Goal: Information Seeking & Learning: Learn about a topic

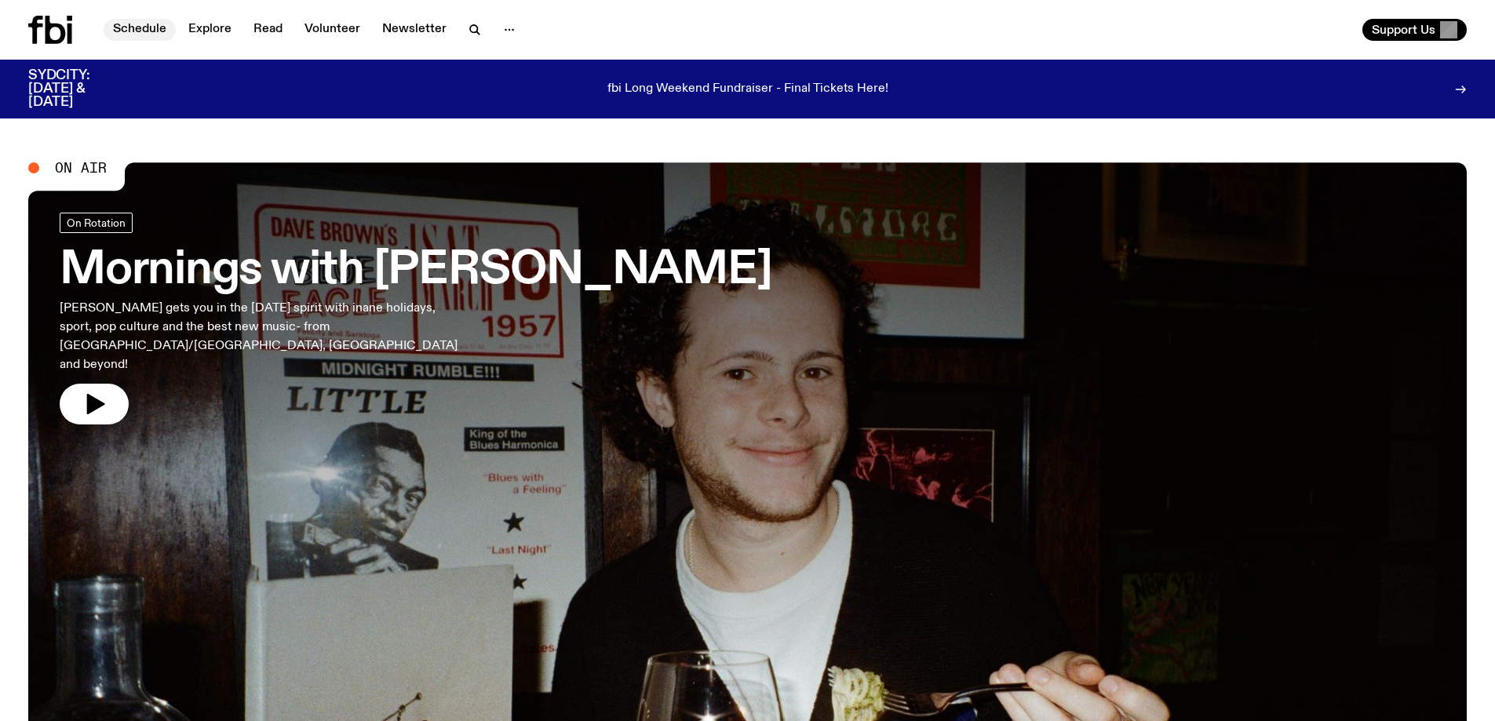
click at [133, 28] on link "Schedule" at bounding box center [140, 30] width 72 height 22
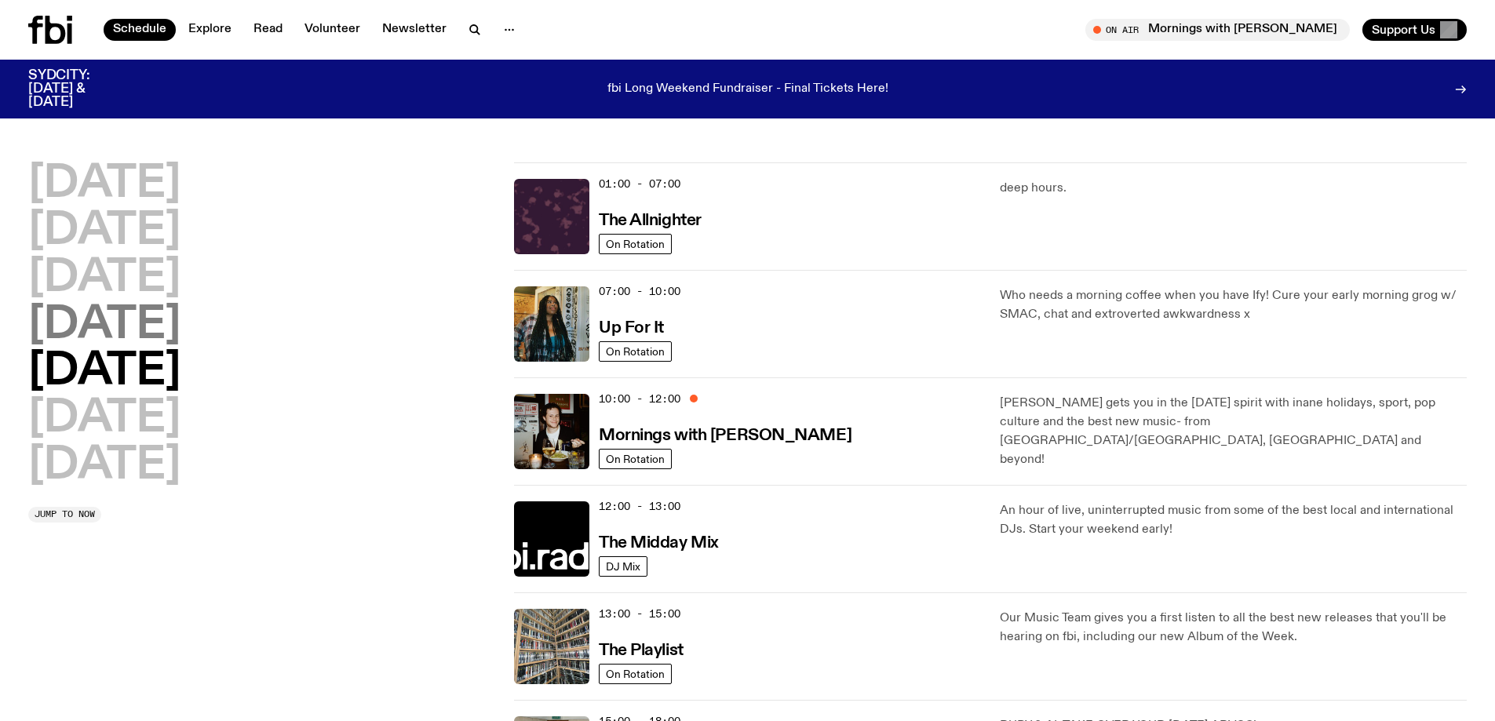
click at [126, 327] on h2 "[DATE]" at bounding box center [104, 326] width 152 height 44
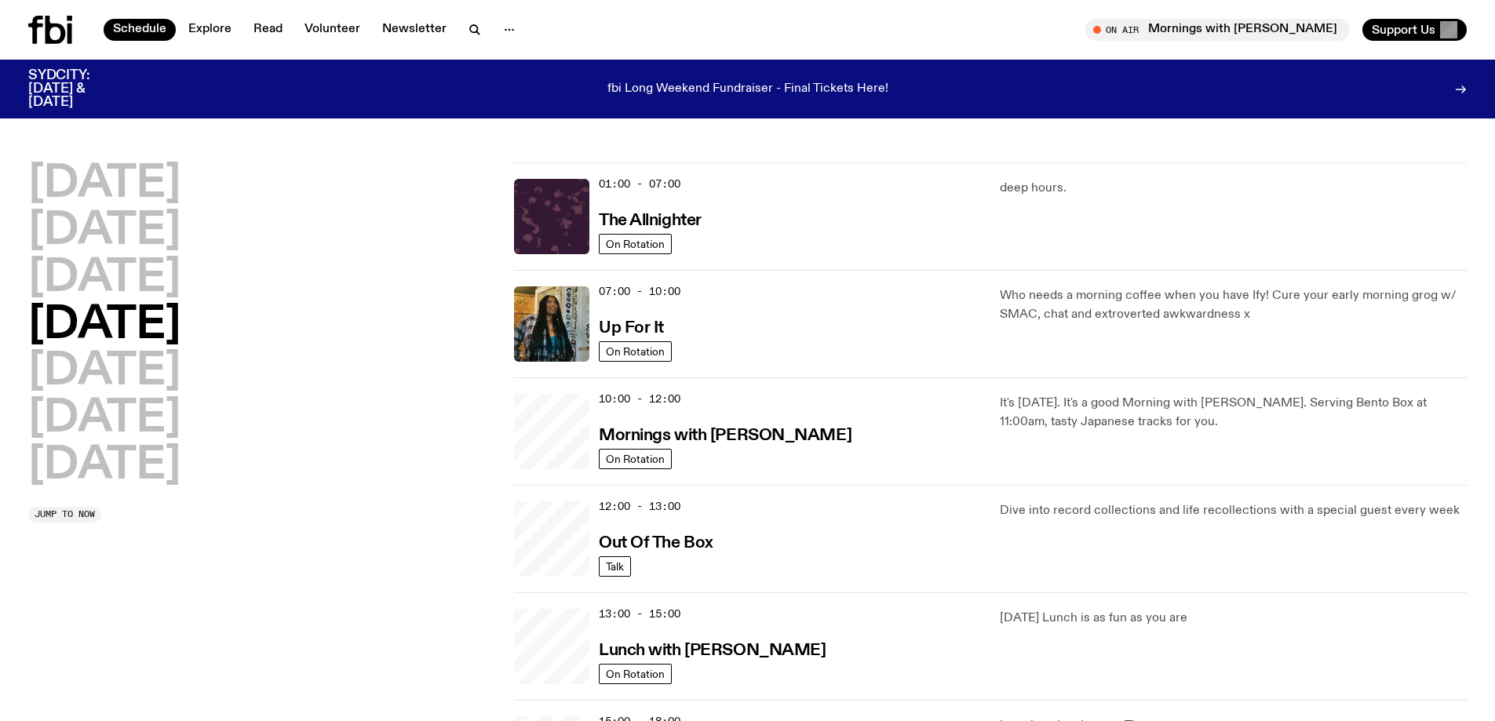
scroll to position [44, 0]
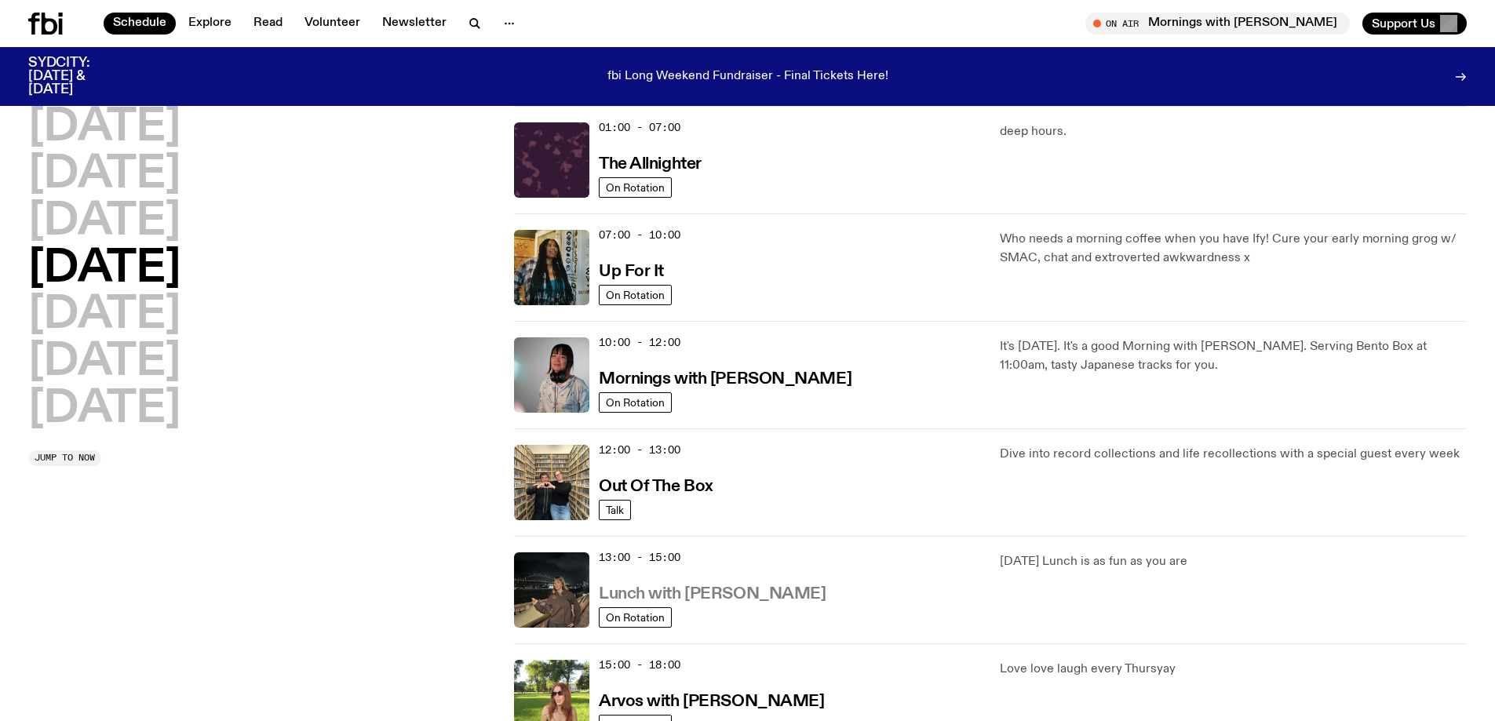
click at [705, 597] on h3 "Lunch with [PERSON_NAME]" at bounding box center [712, 594] width 227 height 16
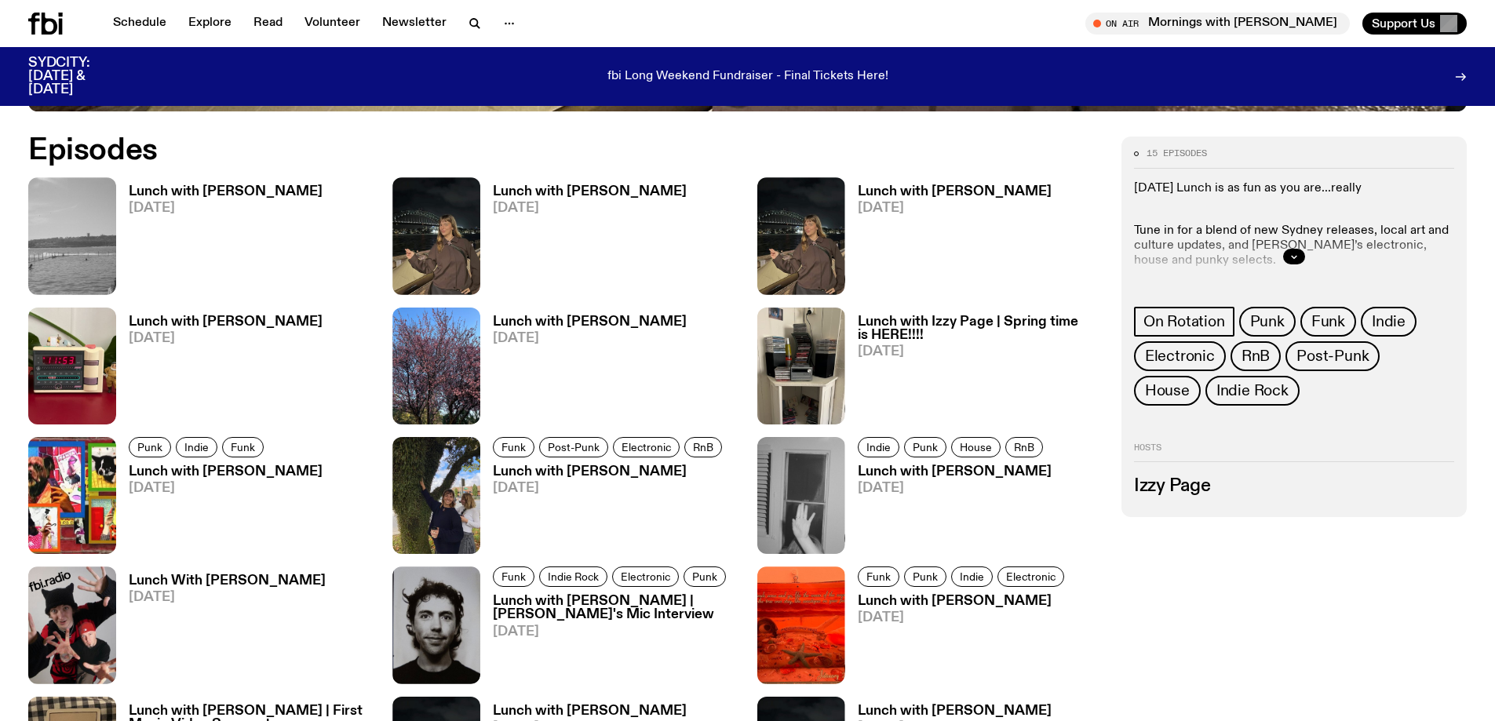
scroll to position [858, 0]
